Goal: Information Seeking & Learning: Check status

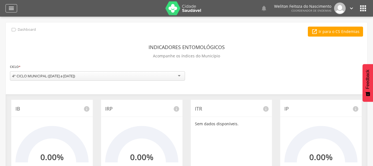
click at [12, 7] on icon "" at bounding box center [11, 8] width 7 height 7
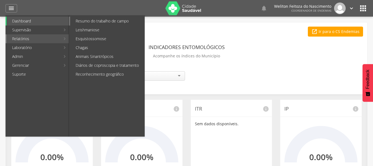
click at [109, 22] on link "Resumo do trabalho de campo" at bounding box center [107, 21] width 74 height 9
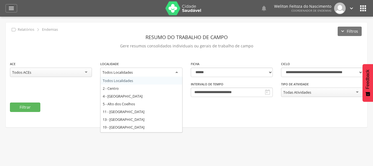
click at [177, 72] on div "Todos Localidades" at bounding box center [141, 72] width 82 height 10
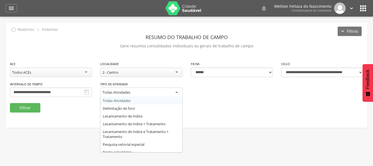
click at [177, 90] on div "Todas Atividades" at bounding box center [141, 92] width 82 height 10
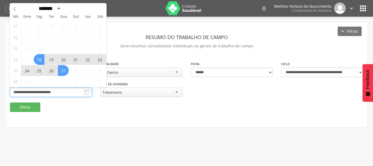
click at [74, 90] on input "**********" at bounding box center [51, 91] width 82 height 9
click at [63, 68] on span "27" at bounding box center [63, 70] width 11 height 11
type input "**********"
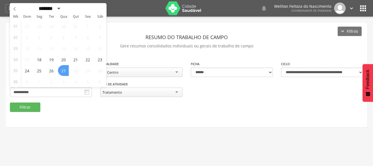
click at [63, 68] on span "27" at bounding box center [63, 70] width 11 height 11
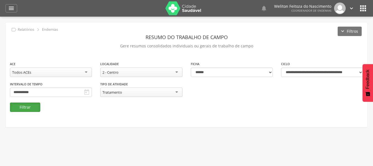
click at [24, 108] on button "Filtrar" at bounding box center [25, 106] width 30 height 9
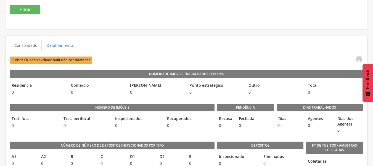
scroll to position [0, 0]
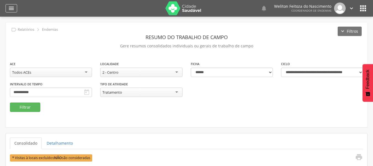
click at [12, 7] on icon "" at bounding box center [11, 8] width 7 height 7
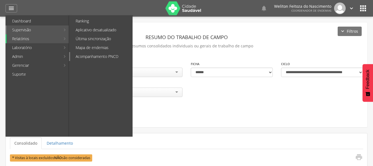
click at [110, 57] on link "Acompanhamento PNCD" at bounding box center [101, 56] width 62 height 9
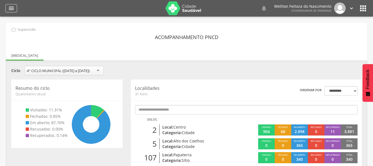
click at [10, 9] on icon "" at bounding box center [11, 8] width 7 height 7
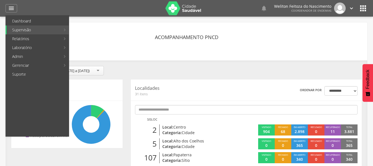
click at [254, 33] on div "Acompanhamento PNCD" at bounding box center [186, 37] width 353 height 10
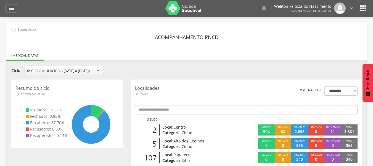
click at [254, 33] on div "Acompanhamento PNCD" at bounding box center [186, 37] width 353 height 10
